Goal: Transaction & Acquisition: Purchase product/service

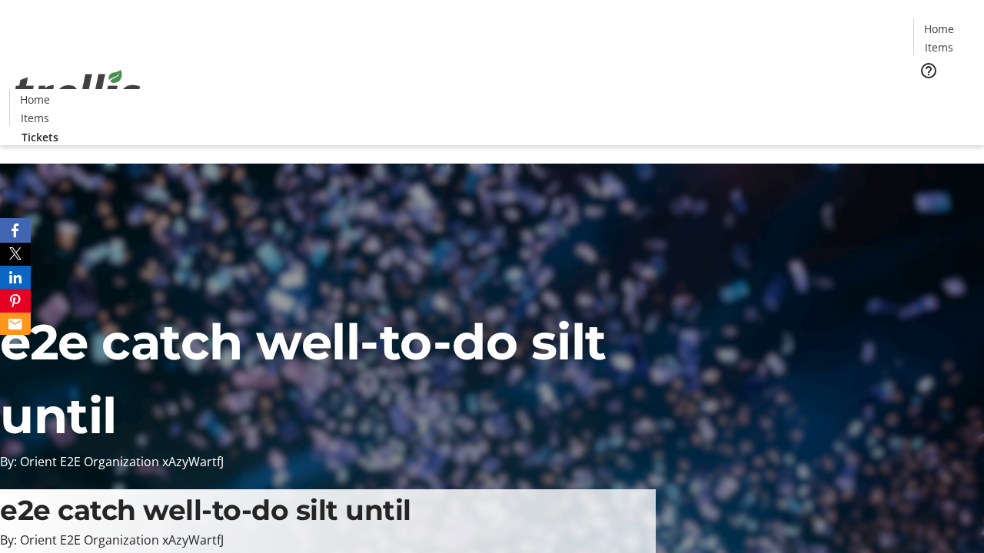
click at [925, 89] on span "Tickets" at bounding box center [943, 97] width 37 height 16
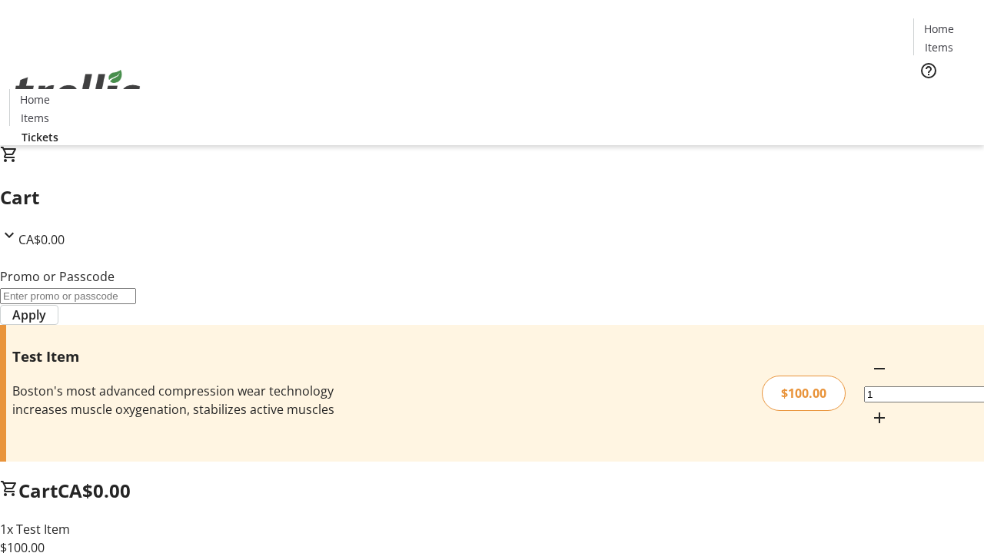
type input "FLAT"
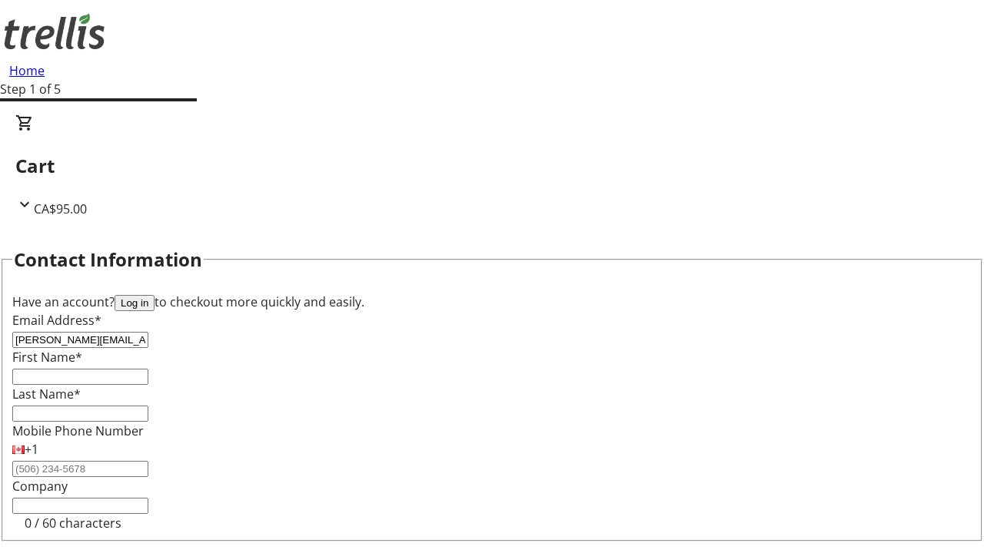
type input "[PERSON_NAME][EMAIL_ADDRESS][DOMAIN_NAME]"
type input "[PERSON_NAME]"
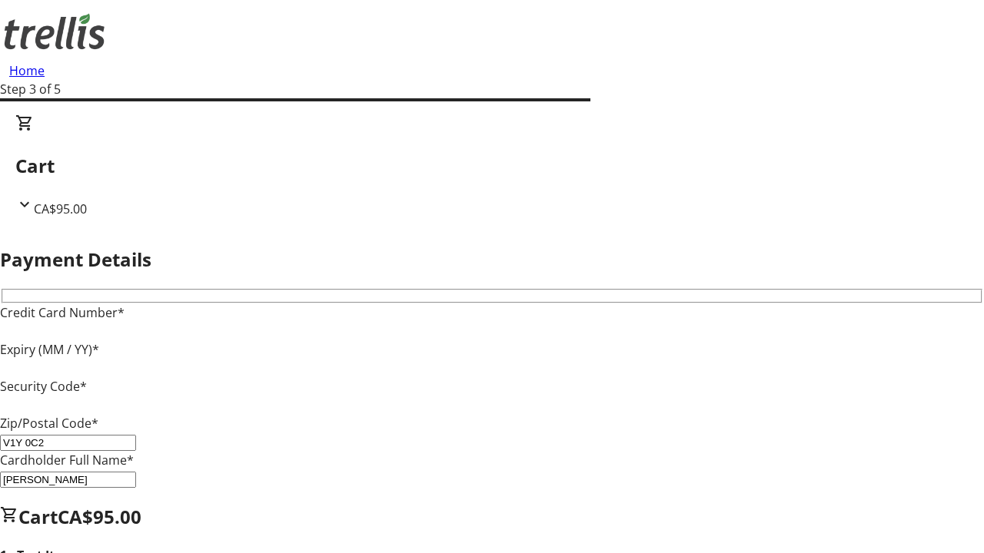
type input "V1Y 0C2"
